Goal: Task Accomplishment & Management: Complete application form

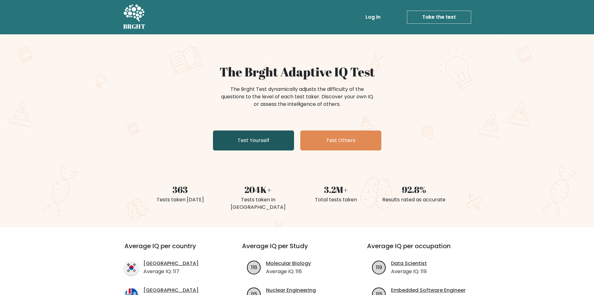
click at [275, 140] on link "Test Yourself" at bounding box center [253, 140] width 81 height 20
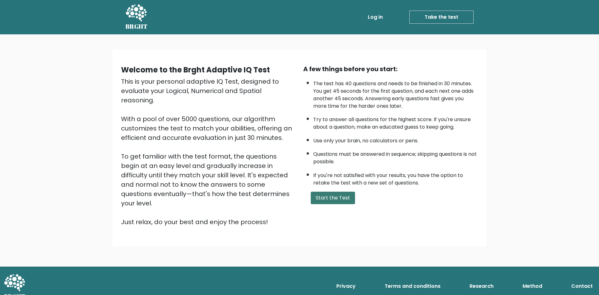
click at [335, 200] on button "Start the Test" at bounding box center [333, 197] width 44 height 12
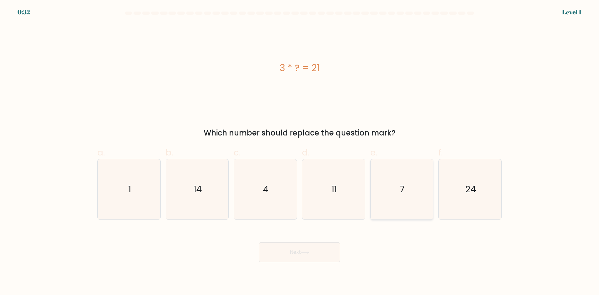
click at [395, 194] on icon "7" at bounding box center [401, 189] width 60 height 60
click at [300, 152] on input "e. 7" at bounding box center [299, 149] width 0 height 4
radio input "true"
click at [328, 251] on button "Next" at bounding box center [299, 252] width 81 height 20
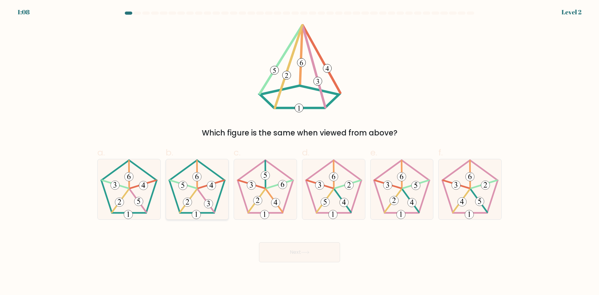
click at [203, 207] on icon at bounding box center [197, 189] width 60 height 60
click at [299, 152] on input "b." at bounding box center [299, 149] width 0 height 4
radio input "true"
click at [285, 250] on button "Next" at bounding box center [299, 252] width 81 height 20
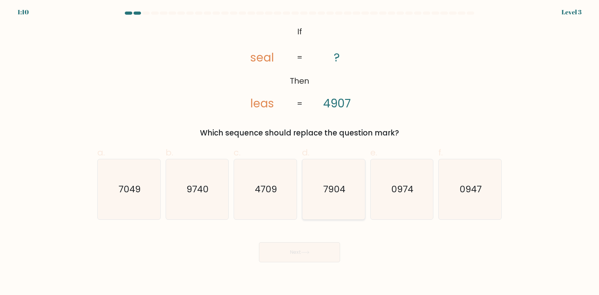
click at [349, 179] on icon "7904" at bounding box center [333, 189] width 60 height 60
click at [300, 152] on input "d. 7904" at bounding box center [299, 149] width 0 height 4
radio input "true"
click at [316, 253] on button "Next" at bounding box center [299, 252] width 81 height 20
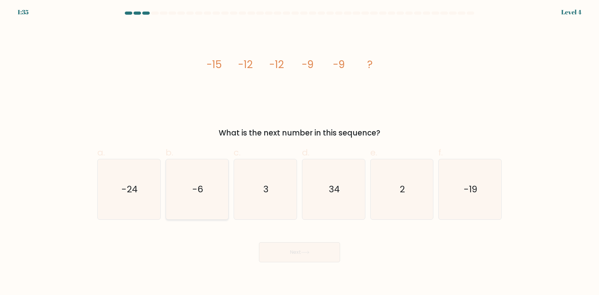
click at [212, 176] on icon "-6" at bounding box center [197, 189] width 60 height 60
click at [299, 152] on input "b. -6" at bounding box center [299, 149] width 0 height 4
radio input "true"
click at [309, 252] on icon at bounding box center [305, 251] width 8 height 3
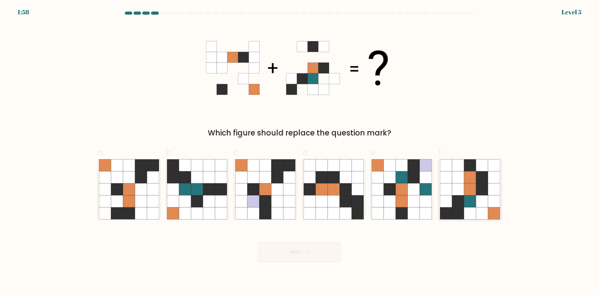
click at [480, 190] on icon at bounding box center [482, 189] width 12 height 12
click at [300, 152] on input "f." at bounding box center [299, 149] width 0 height 4
radio input "true"
click at [299, 246] on button "Next" at bounding box center [299, 252] width 81 height 20
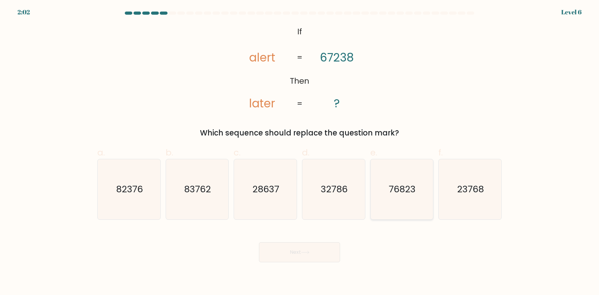
click at [398, 193] on text "76823" at bounding box center [402, 189] width 27 height 12
click at [300, 152] on input "e. 76823" at bounding box center [299, 149] width 0 height 4
radio input "true"
click at [308, 250] on icon at bounding box center [305, 251] width 8 height 3
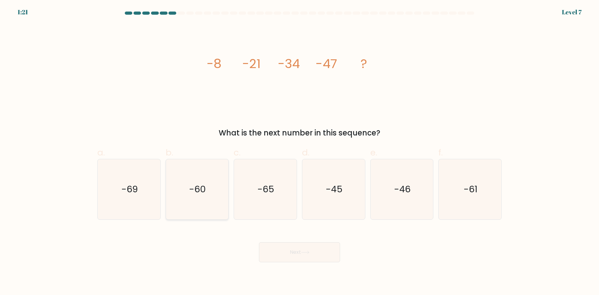
click at [211, 184] on icon "-60" at bounding box center [197, 189] width 60 height 60
click at [299, 152] on input "b. -60" at bounding box center [299, 149] width 0 height 4
radio input "true"
click at [290, 248] on button "Next" at bounding box center [299, 252] width 81 height 20
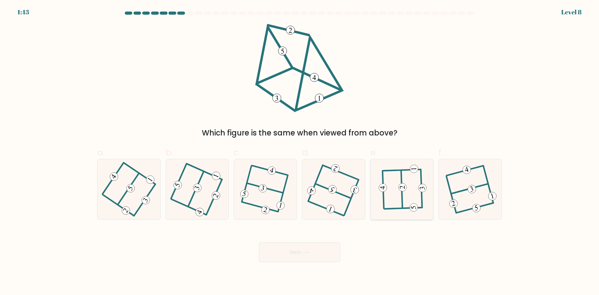
click at [380, 188] on 229 at bounding box center [382, 187] width 8 height 8
click at [300, 152] on input "e." at bounding box center [299, 149] width 0 height 4
radio input "true"
click at [297, 255] on button "Next" at bounding box center [299, 252] width 81 height 20
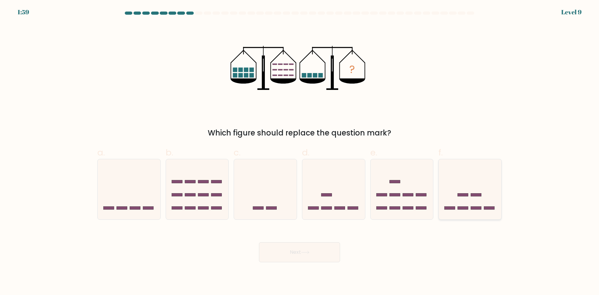
click at [449, 187] on icon at bounding box center [469, 189] width 63 height 52
click at [300, 152] on input "f." at bounding box center [299, 149] width 0 height 4
radio input "true"
click at [309, 251] on icon at bounding box center [304, 252] width 7 height 3
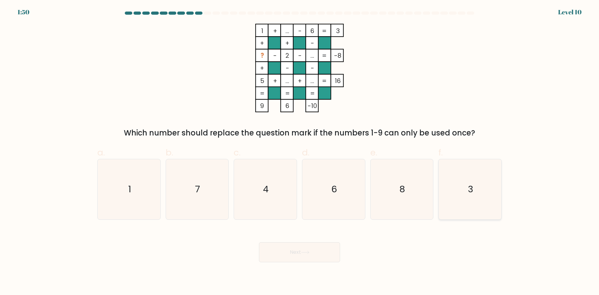
click at [468, 186] on text "3" at bounding box center [470, 189] width 5 height 12
click at [300, 152] on input "f. 3" at bounding box center [299, 149] width 0 height 4
radio input "true"
click at [290, 258] on button "Next" at bounding box center [299, 252] width 81 height 20
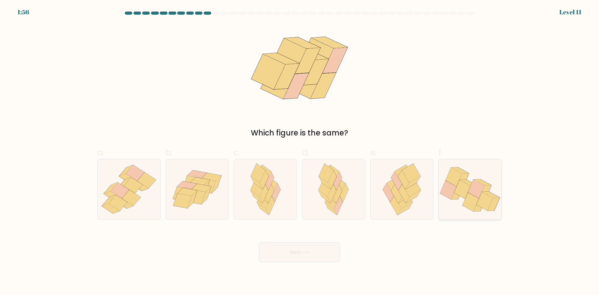
click at [482, 173] on icon at bounding box center [469, 189] width 63 height 52
click at [300, 152] on input "f." at bounding box center [299, 149] width 0 height 4
radio input "true"
click at [303, 251] on icon at bounding box center [305, 251] width 8 height 3
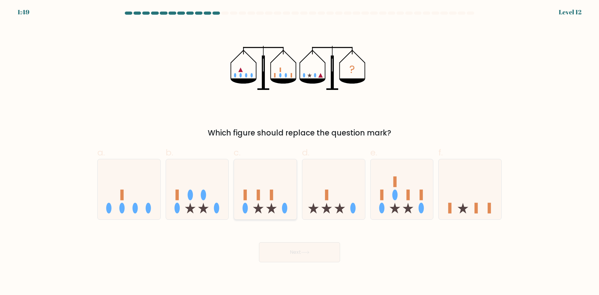
click at [262, 191] on icon at bounding box center [265, 189] width 63 height 52
click at [299, 152] on input "c." at bounding box center [299, 149] width 0 height 4
radio input "true"
click at [325, 204] on icon at bounding box center [333, 189] width 63 height 52
click at [300, 152] on input "d." at bounding box center [299, 149] width 0 height 4
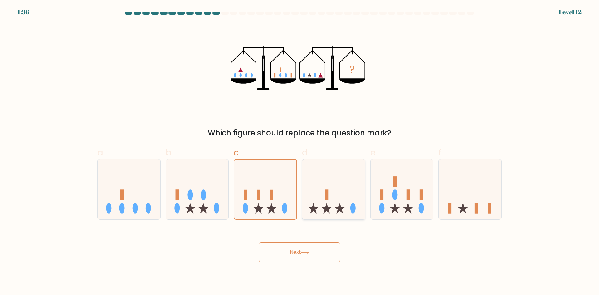
radio input "true"
click at [298, 252] on button "Next" at bounding box center [299, 252] width 81 height 20
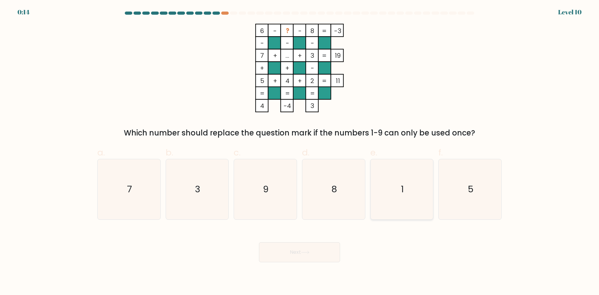
click at [416, 193] on icon "1" at bounding box center [401, 189] width 60 height 60
click at [300, 152] on input "e. 1" at bounding box center [299, 149] width 0 height 4
radio input "true"
click at [314, 253] on button "Next" at bounding box center [299, 252] width 81 height 20
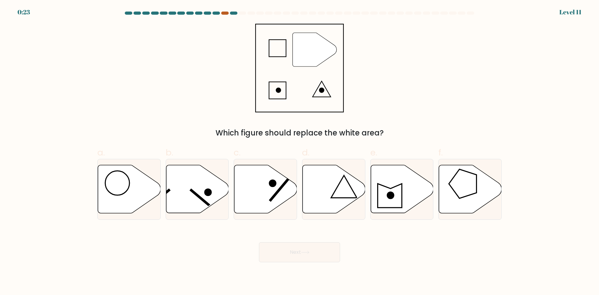
click at [225, 13] on div at bounding box center [224, 13] width 7 height 3
drag, startPoint x: 257, startPoint y: 174, endPoint x: 259, endPoint y: 179, distance: 5.4
click at [257, 174] on icon at bounding box center [265, 189] width 63 height 48
click at [299, 152] on input "c." at bounding box center [299, 149] width 0 height 4
radio input "true"
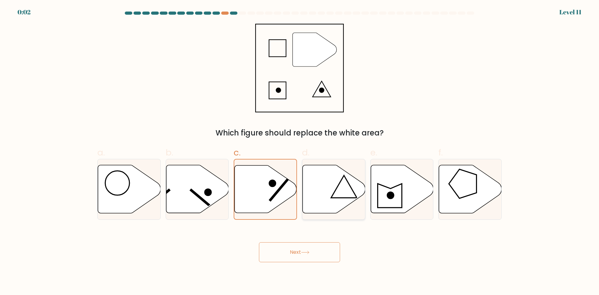
drag, startPoint x: 334, startPoint y: 201, endPoint x: 332, endPoint y: 210, distance: 8.5
click at [334, 201] on icon at bounding box center [333, 189] width 63 height 48
click at [300, 152] on input "d." at bounding box center [299, 149] width 0 height 4
radio input "true"
click at [311, 247] on button "Next" at bounding box center [299, 252] width 81 height 20
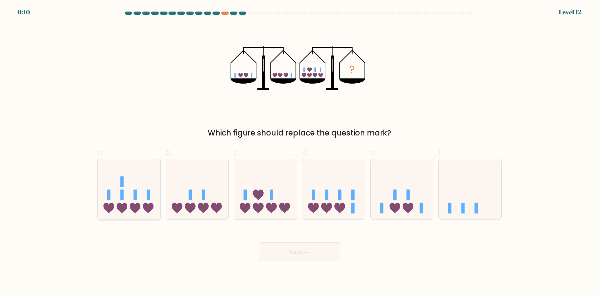
click at [132, 177] on icon at bounding box center [129, 189] width 63 height 52
click at [299, 152] on input "a." at bounding box center [299, 149] width 0 height 4
radio input "true"
click at [308, 252] on icon at bounding box center [305, 251] width 8 height 3
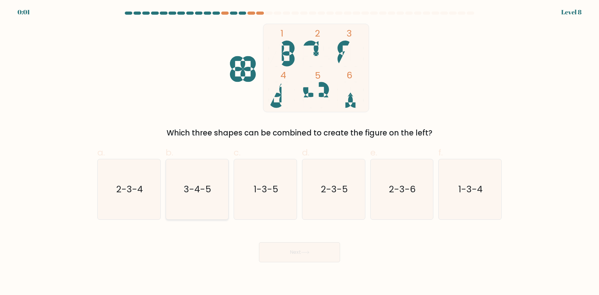
click at [192, 194] on text "3-4-5" at bounding box center [197, 189] width 27 height 12
click at [299, 152] on input "b. 3-4-5" at bounding box center [299, 149] width 0 height 4
radio input "true"
drag, startPoint x: 138, startPoint y: 186, endPoint x: 287, endPoint y: 237, distance: 157.5
click at [138, 186] on text "2-3-4" at bounding box center [129, 189] width 27 height 12
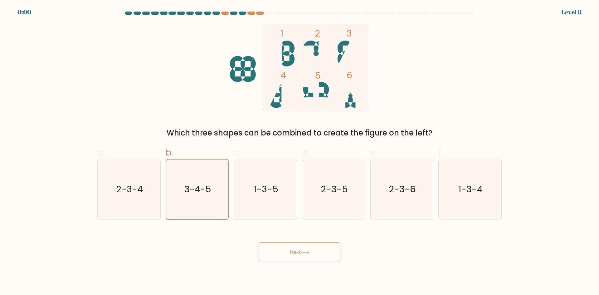
click at [299, 152] on input "a. 2-3-4" at bounding box center [299, 149] width 0 height 4
radio input "true"
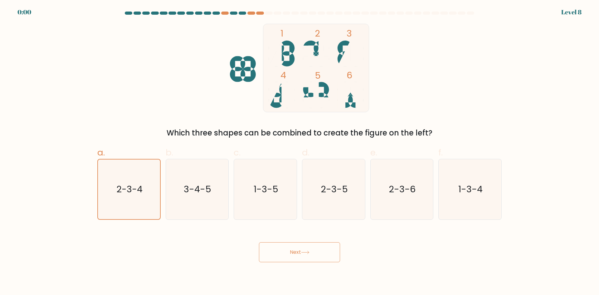
click at [338, 265] on body "0:00 Level 8" at bounding box center [299, 147] width 599 height 295
drag, startPoint x: 302, startPoint y: 249, endPoint x: 305, endPoint y: 252, distance: 4.6
click at [302, 249] on div "Next" at bounding box center [300, 244] width 412 height 35
